Goal: Task Accomplishment & Management: Manage account settings

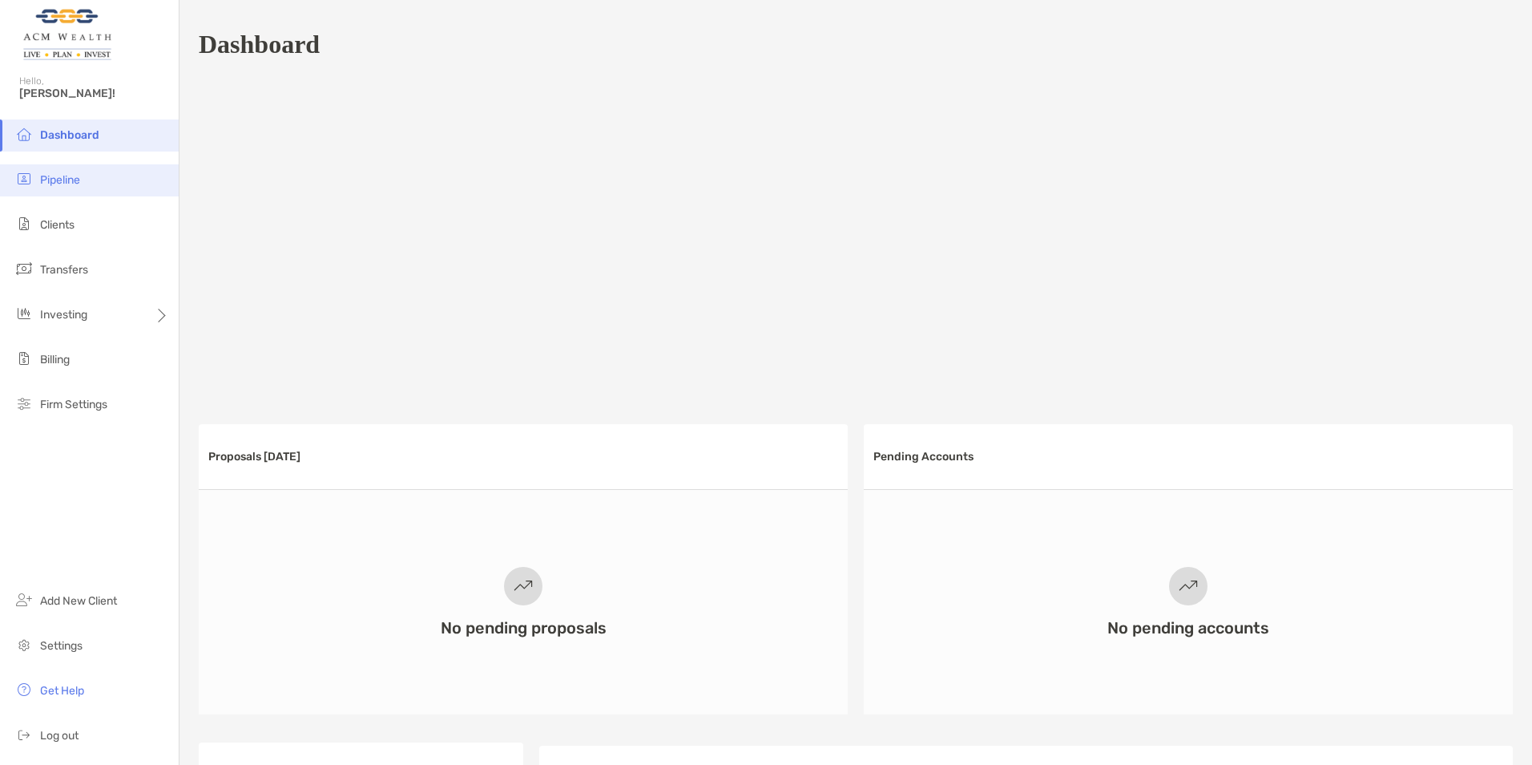
click at [37, 169] on li "Pipeline" at bounding box center [89, 180] width 179 height 32
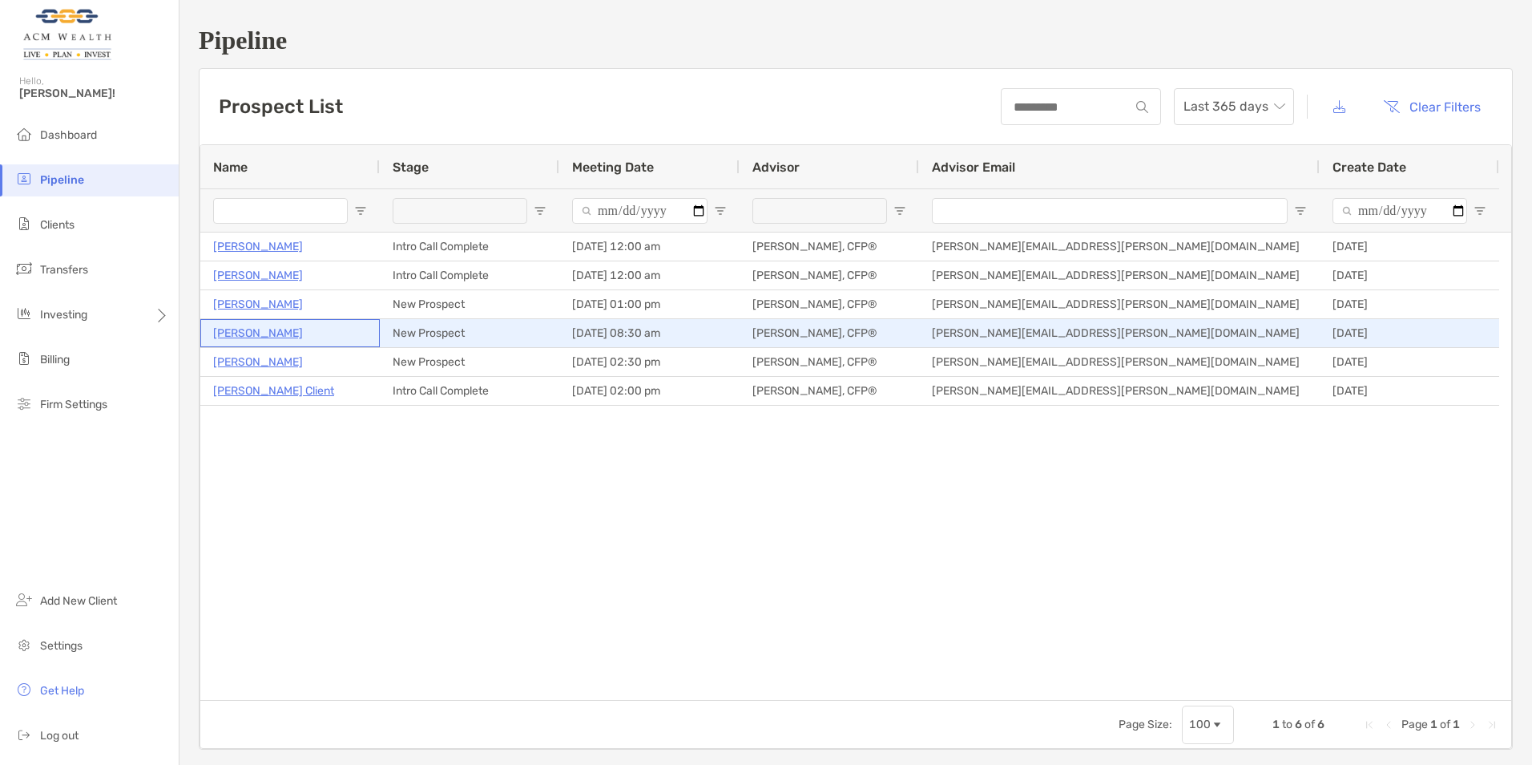
click at [230, 336] on p "[PERSON_NAME]" at bounding box center [258, 333] width 90 height 20
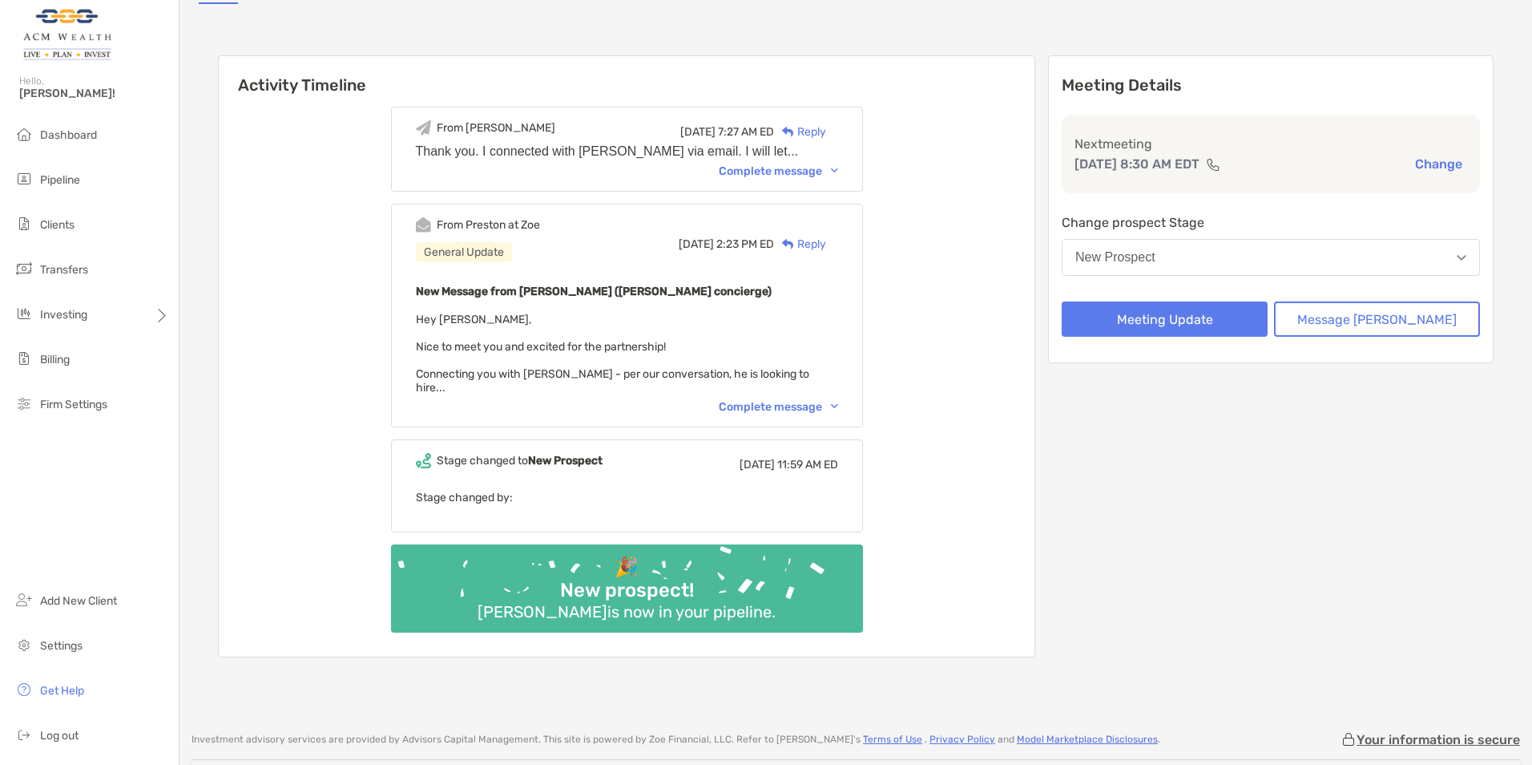
scroll to position [160, 0]
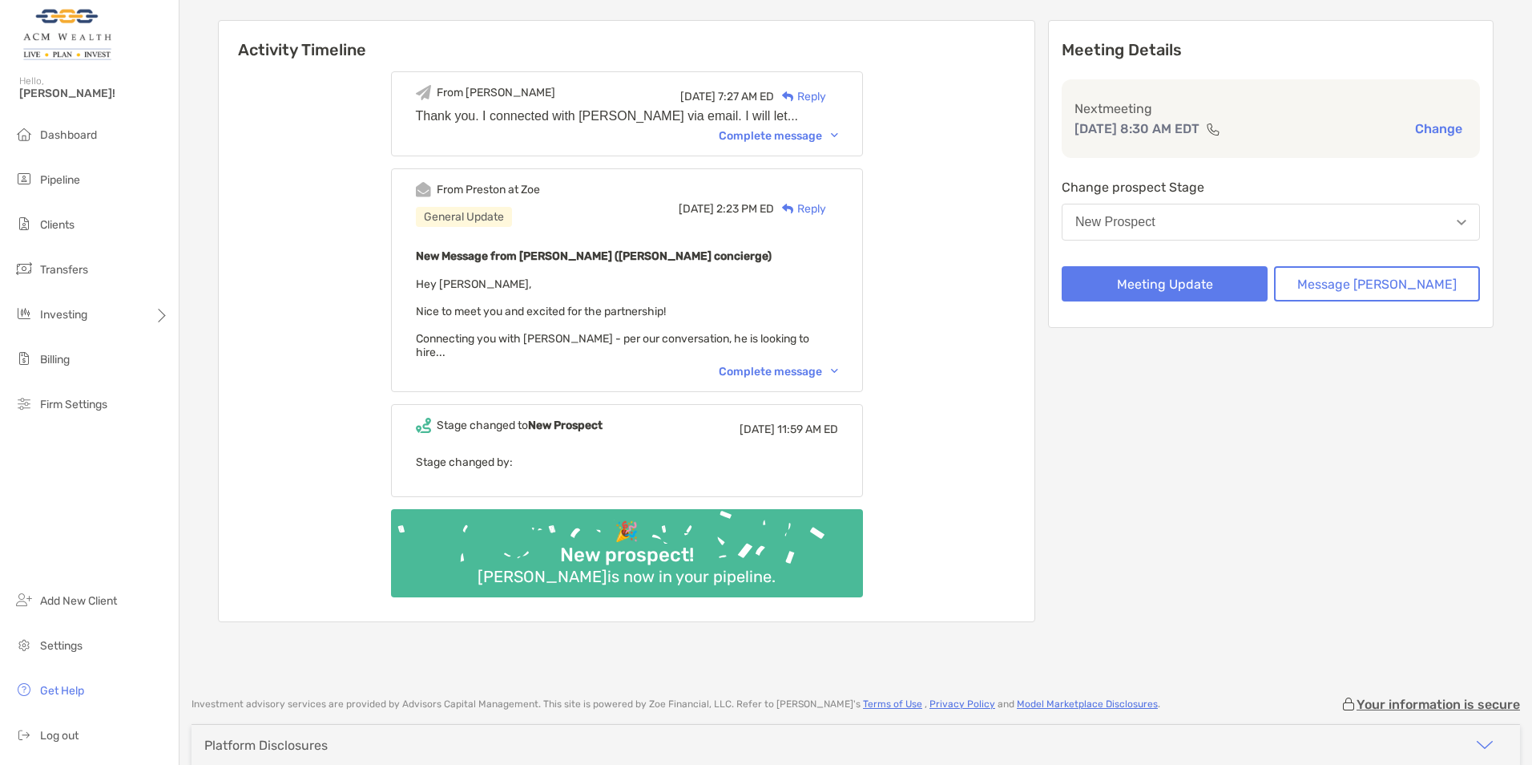
click at [800, 365] on div "Complete message" at bounding box center [778, 372] width 119 height 14
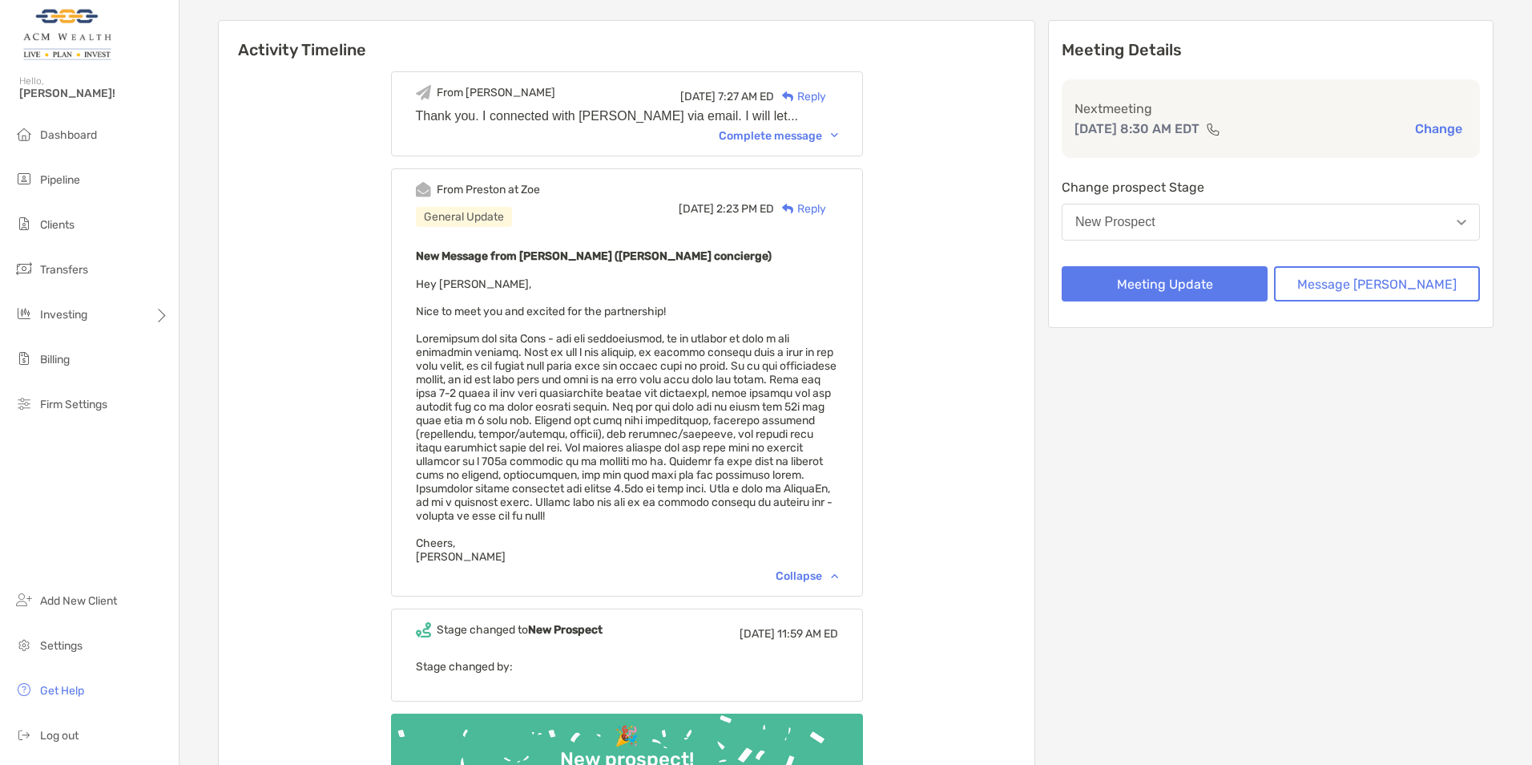
scroll to position [80, 0]
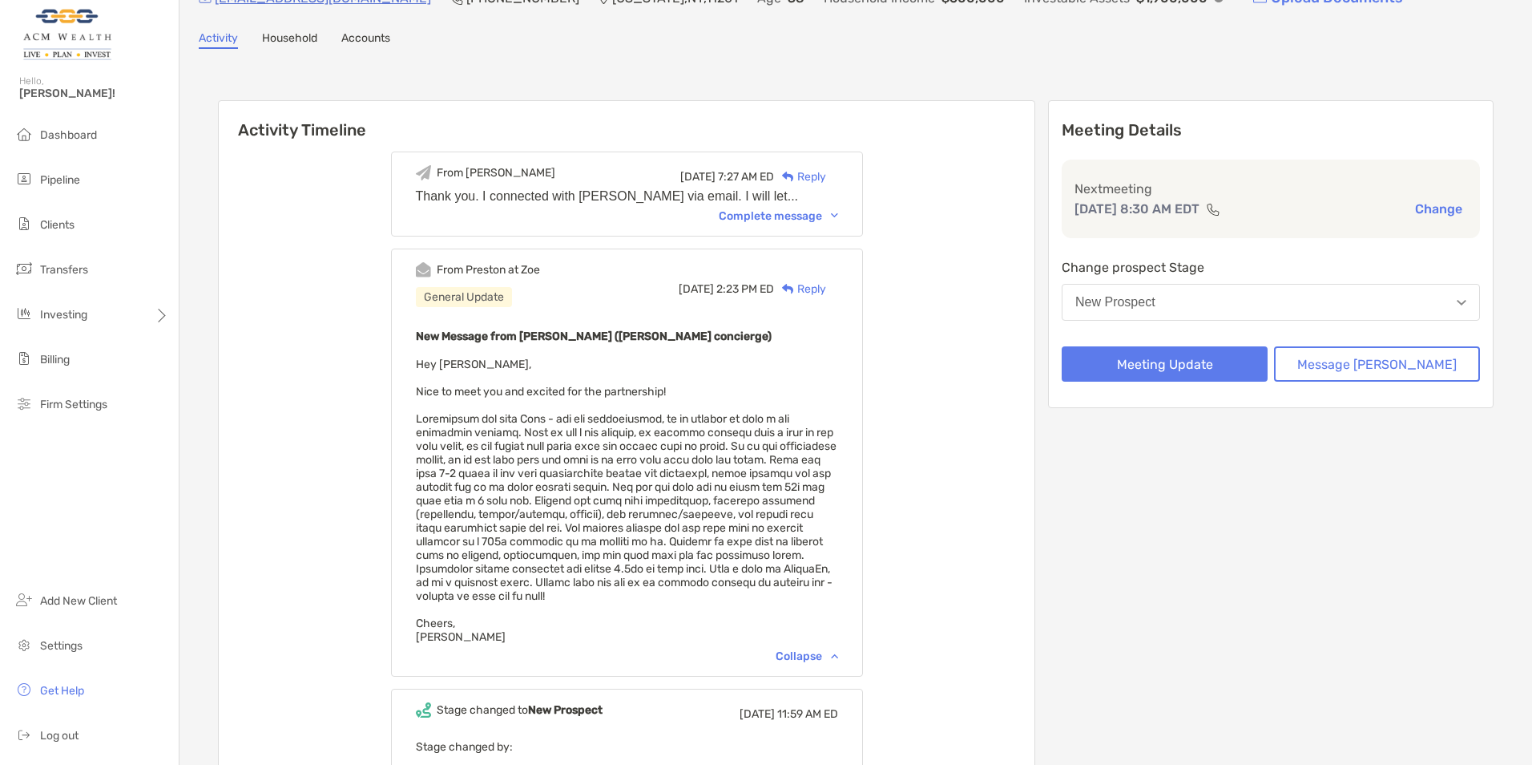
click at [757, 220] on div "Complete message" at bounding box center [778, 216] width 119 height 14
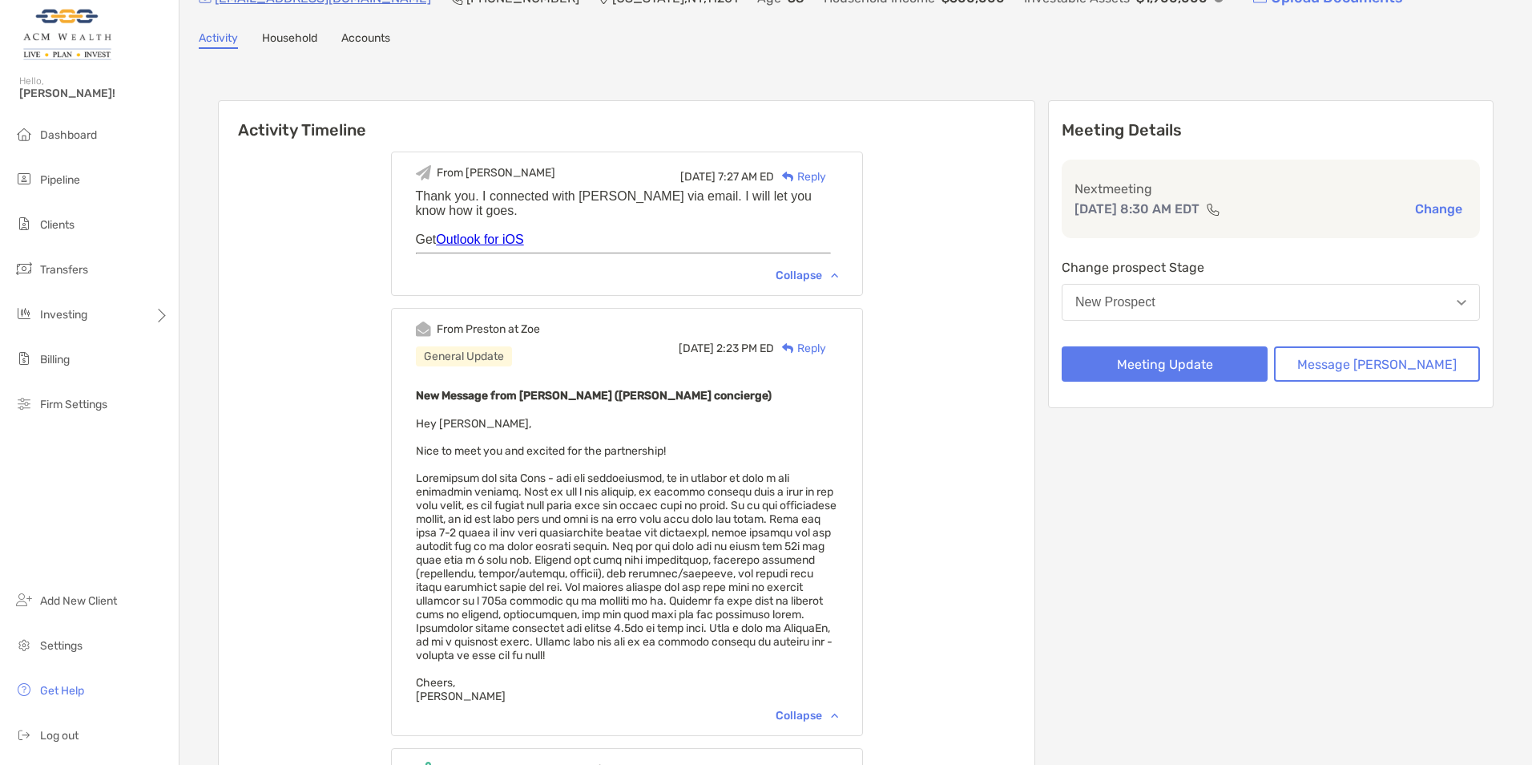
scroll to position [0, 0]
